Goal: Information Seeking & Learning: Learn about a topic

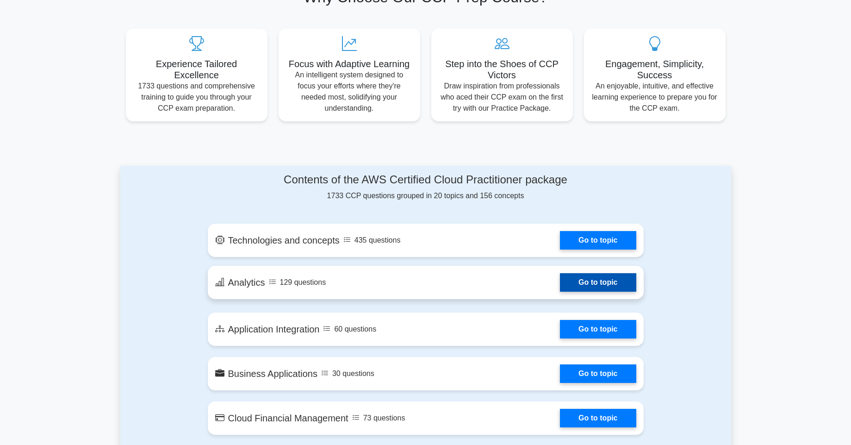
scroll to position [444, 0]
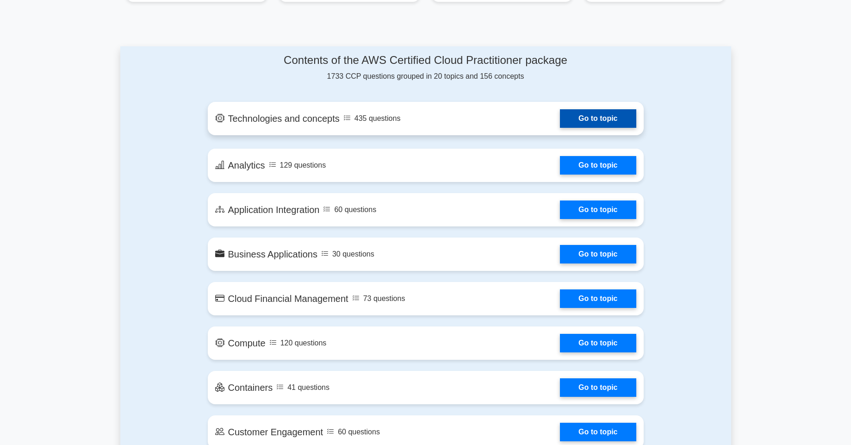
click at [588, 125] on link "Go to topic" at bounding box center [598, 118] width 76 height 19
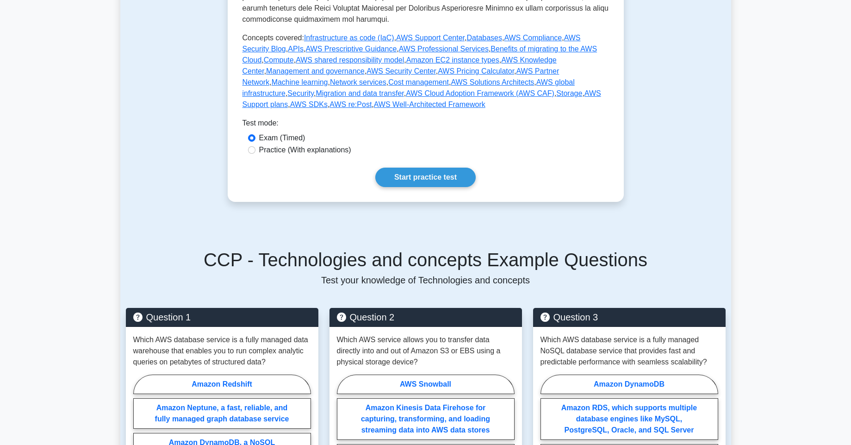
scroll to position [444, 0]
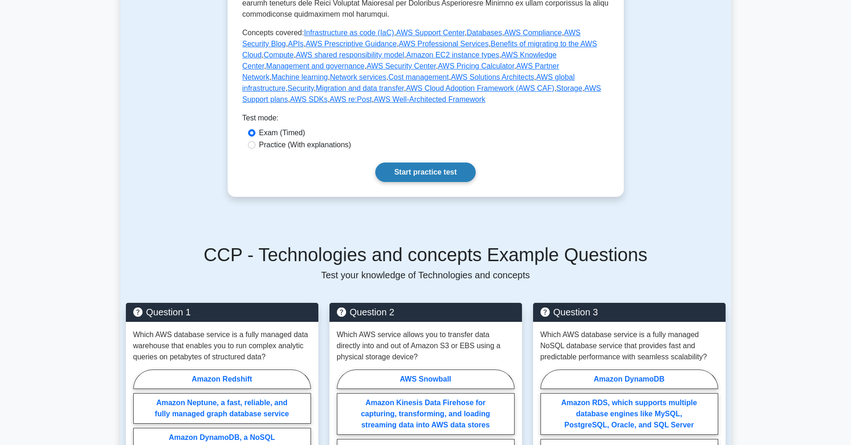
click at [441, 176] on link "Start practice test" at bounding box center [425, 171] width 100 height 19
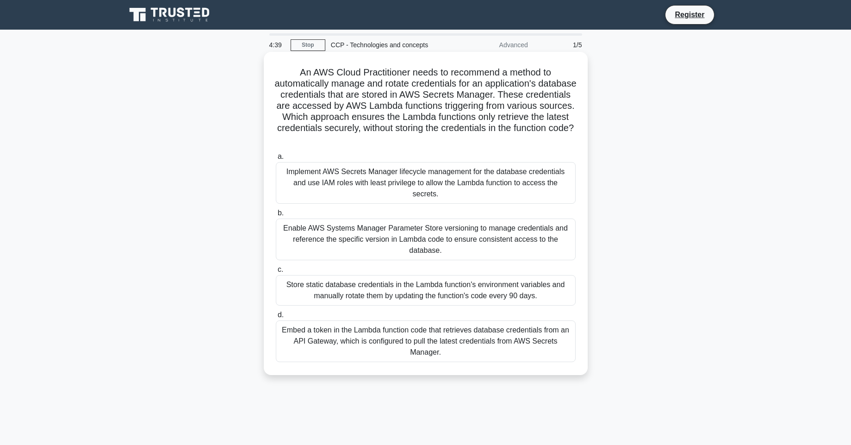
click at [323, 198] on div "Implement AWS Secrets Manager lifecycle management for the database credentials…" at bounding box center [426, 183] width 300 height 42
click at [276, 160] on input "a. Implement AWS Secrets Manager lifecycle management for the database credenti…" at bounding box center [276, 157] width 0 height 6
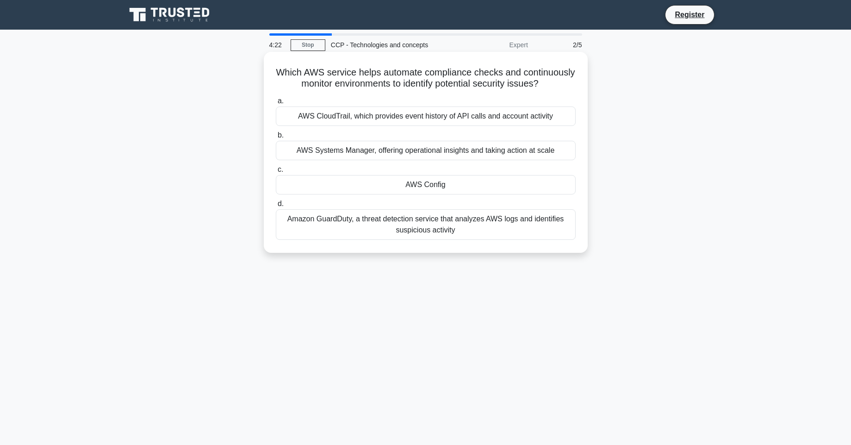
click at [370, 119] on div "AWS CloudTrail, which provides event history of API calls and account activity" at bounding box center [426, 115] width 300 height 19
click at [276, 104] on input "a. AWS CloudTrail, which provides event history of API calls and account activi…" at bounding box center [276, 101] width 0 height 6
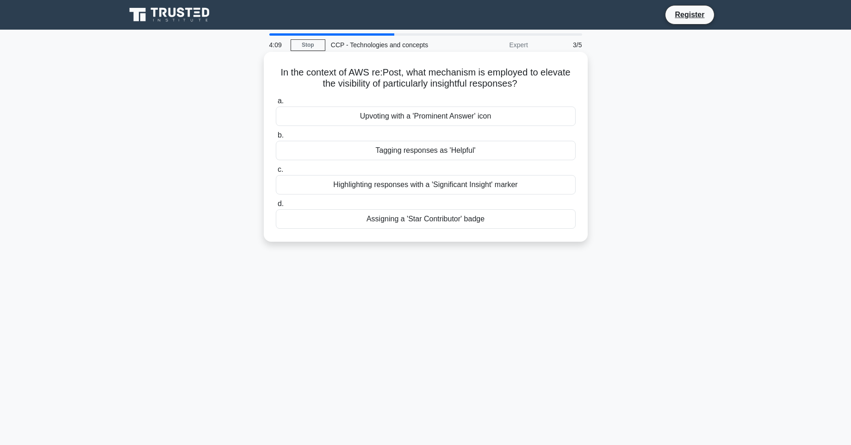
click at [392, 215] on div "Assigning a 'Star Contributor' badge" at bounding box center [426, 218] width 300 height 19
click at [276, 207] on input "d. Assigning a 'Star Contributor' badge" at bounding box center [276, 204] width 0 height 6
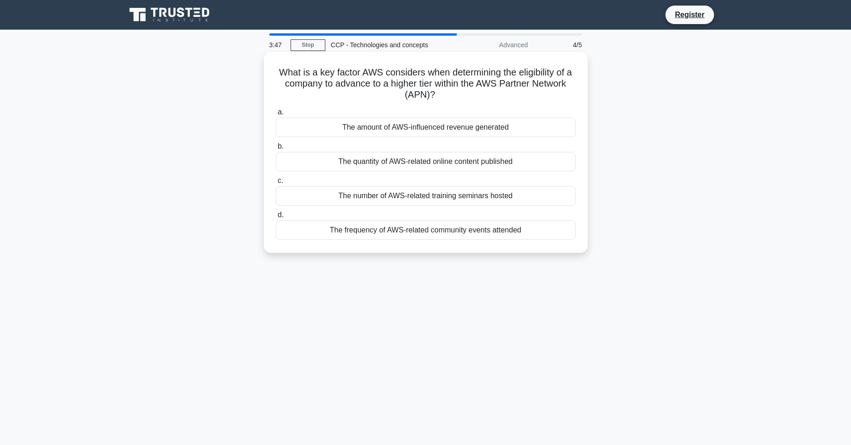
click at [308, 230] on div "The frequency of AWS-related community events attended" at bounding box center [426, 229] width 300 height 19
click at [276, 218] on input "d. The frequency of AWS-related community events attended" at bounding box center [276, 215] width 0 height 6
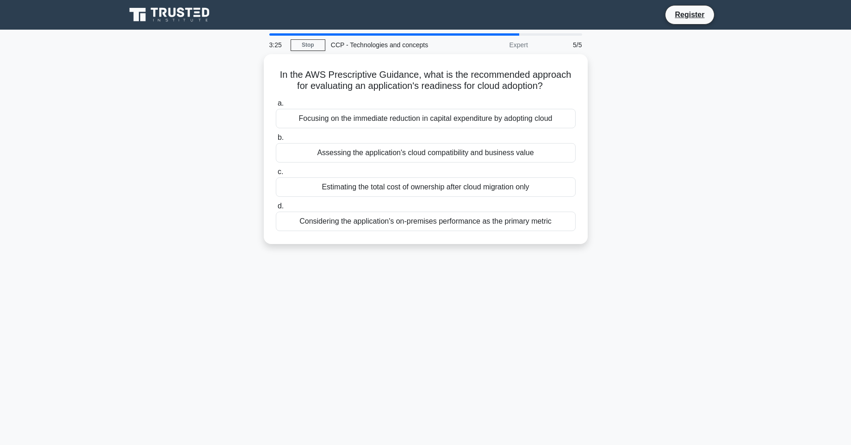
scroll to position [55, 0]
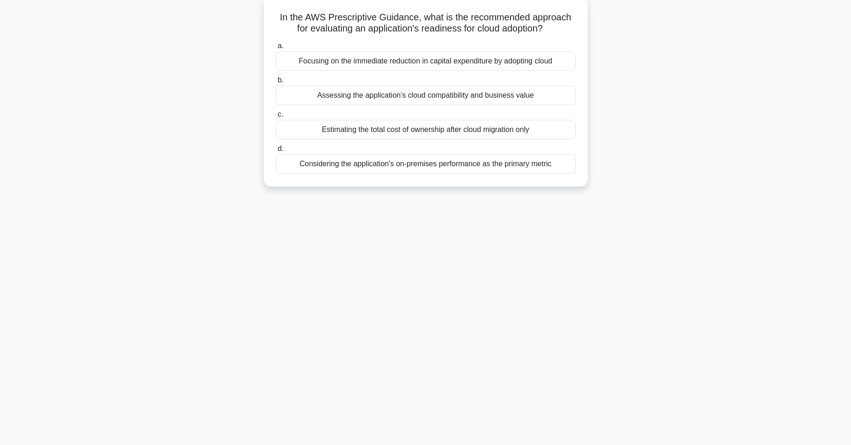
click at [434, 169] on div "Considering the application's on-premises performance as the primary metric" at bounding box center [426, 163] width 300 height 19
click at [276, 152] on input "d. Considering the application's on-premises performance as the primary metric" at bounding box center [276, 149] width 0 height 6
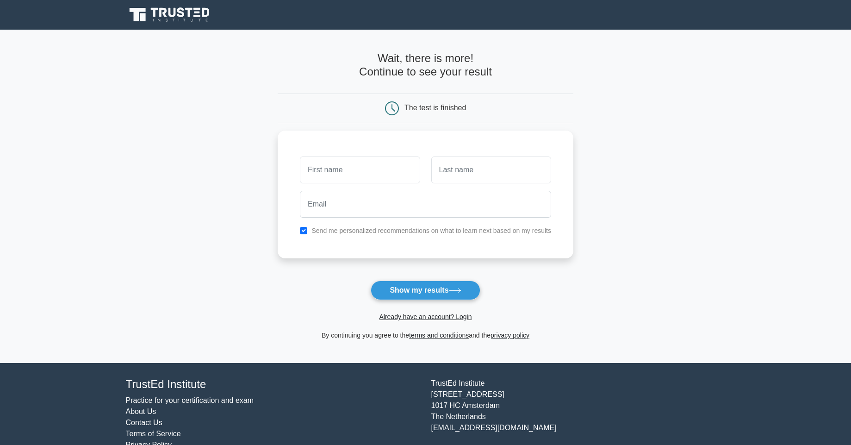
click at [400, 291] on button "Show my results" at bounding box center [425, 289] width 109 height 19
click at [201, 237] on main "Wait, there is more! Continue to see your result The test is finished and the" at bounding box center [425, 196] width 851 height 333
click at [361, 182] on div at bounding box center [359, 167] width 131 height 34
click at [363, 179] on input "text" at bounding box center [360, 167] width 120 height 27
type input "v"
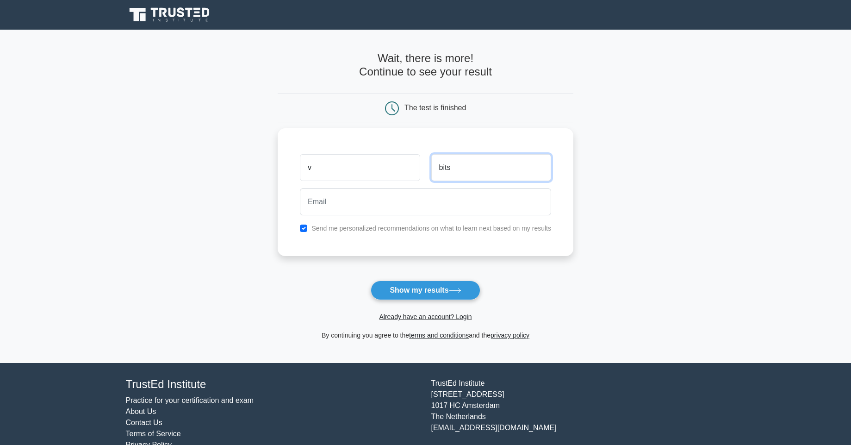
type input "bits"
click at [368, 195] on input "email" at bounding box center [425, 201] width 251 height 27
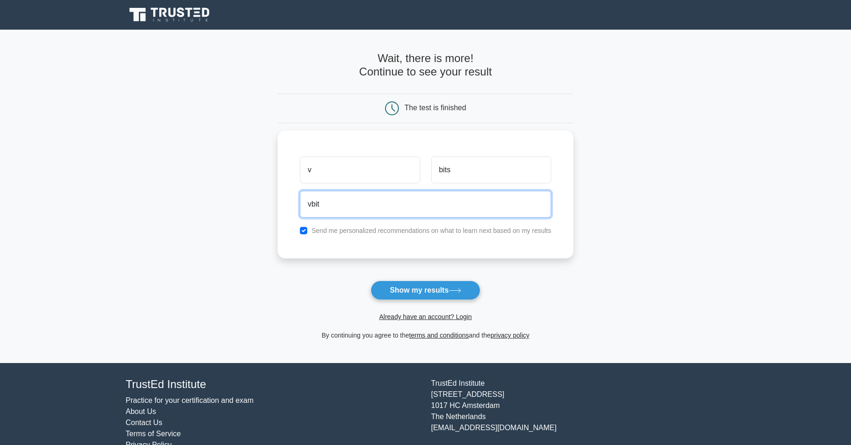
paste input "s18@gmail.com"
type input "vbits18@gmail.com"
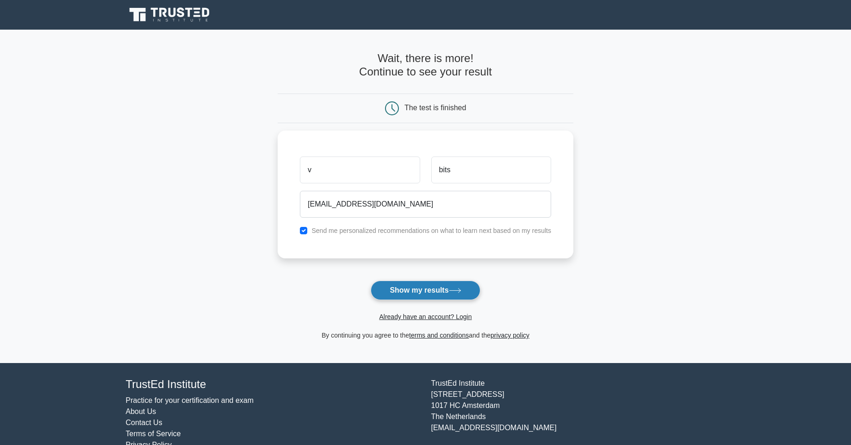
click at [423, 285] on button "Show my results" at bounding box center [425, 289] width 109 height 19
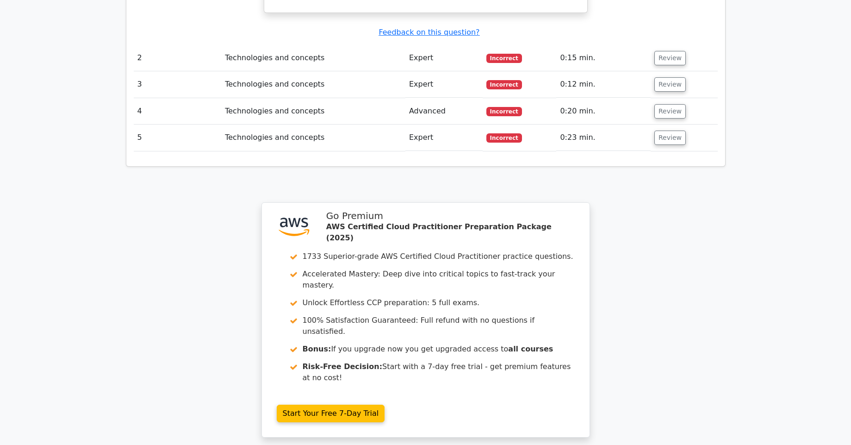
scroll to position [1356, 0]
